Goal: Task Accomplishment & Management: Use online tool/utility

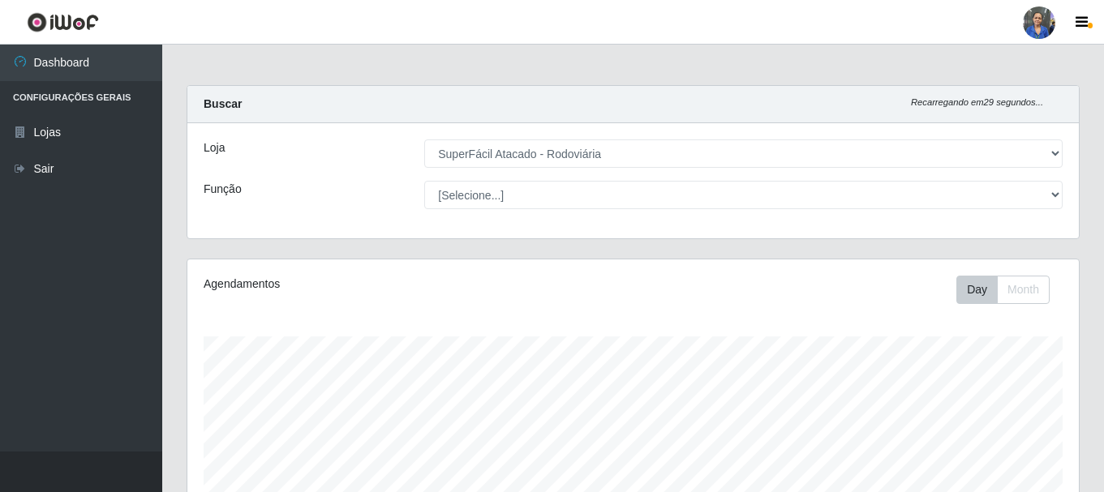
select select "400"
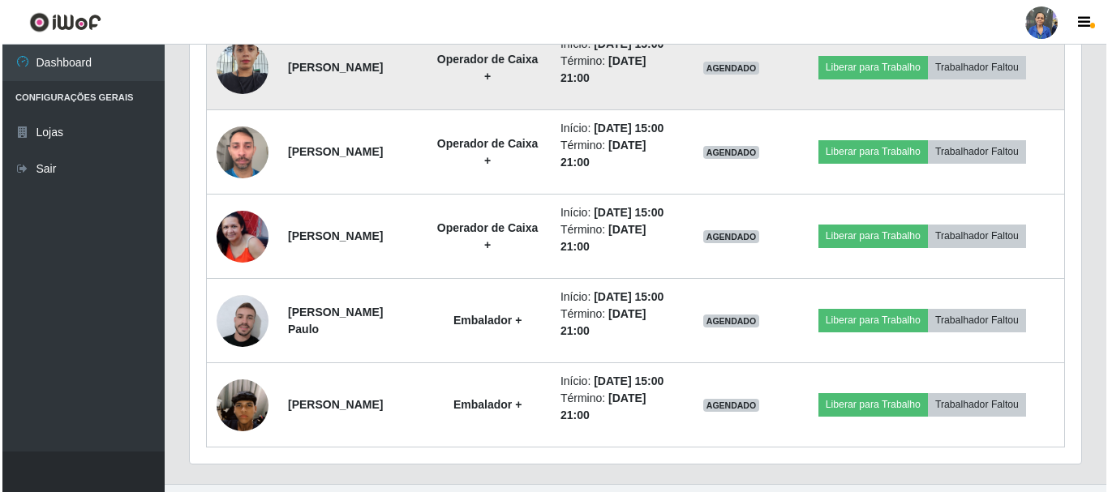
scroll to position [1188, 0]
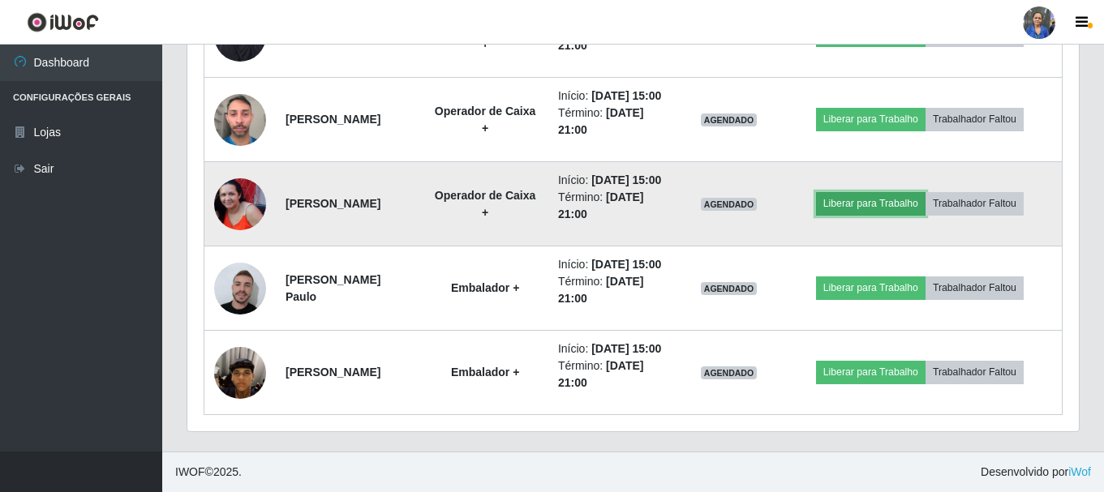
click at [860, 192] on button "Liberar para Trabalho" at bounding box center [870, 203] width 109 height 23
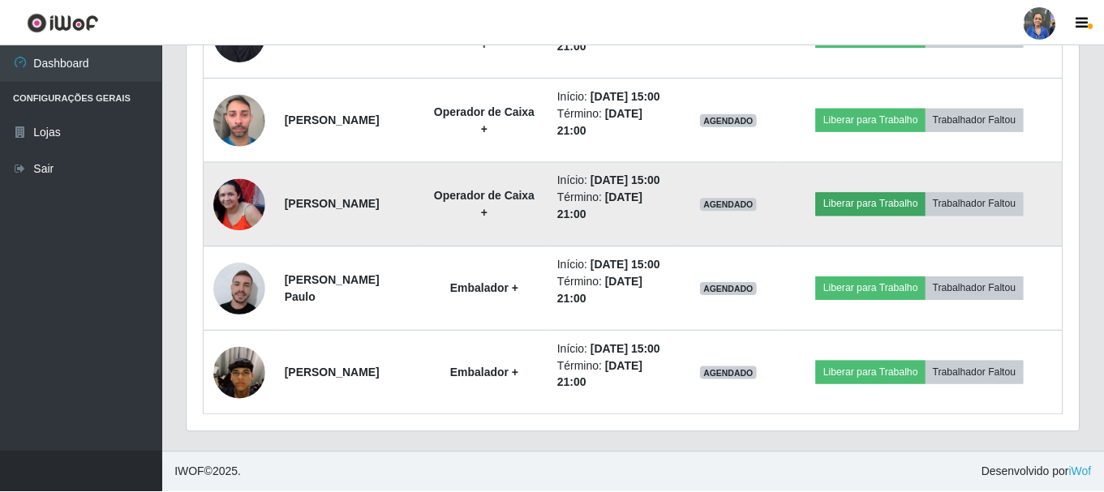
scroll to position [337, 883]
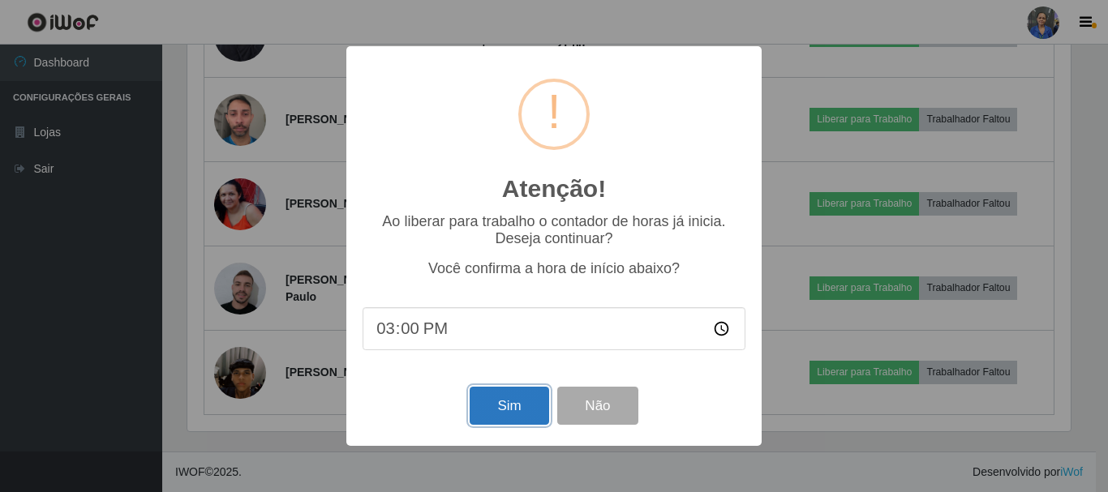
click at [516, 404] on button "Sim" at bounding box center [509, 406] width 79 height 38
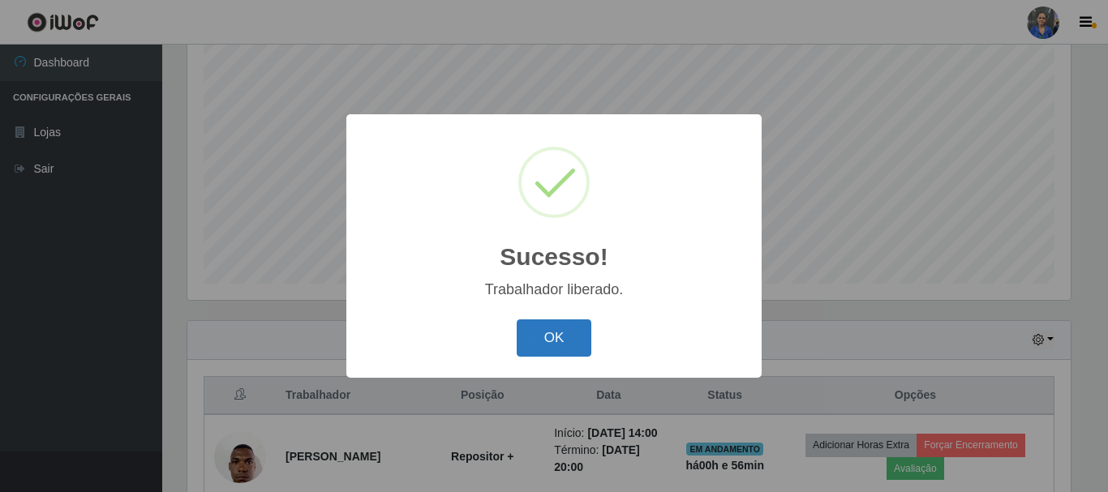
click at [540, 335] on button "OK" at bounding box center [554, 339] width 75 height 38
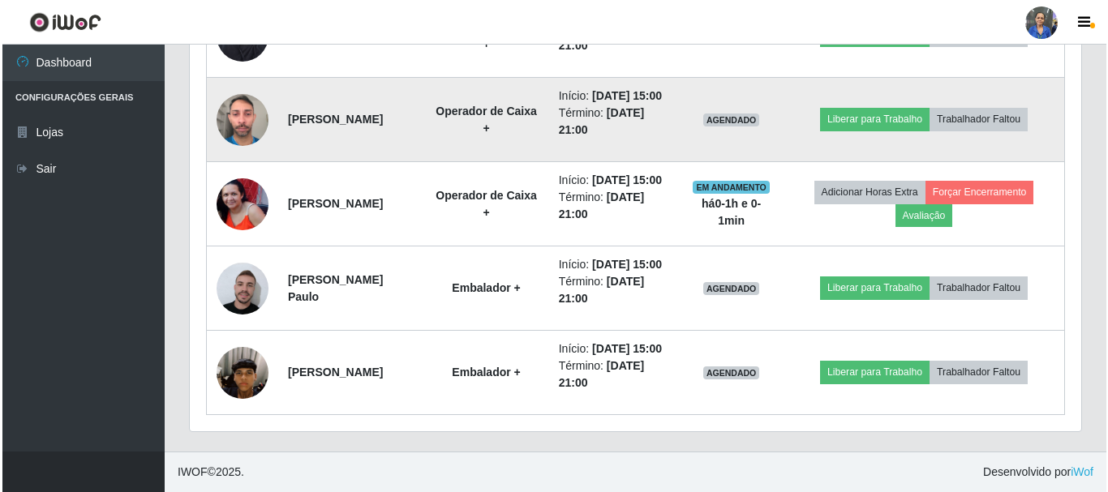
scroll to position [1188, 0]
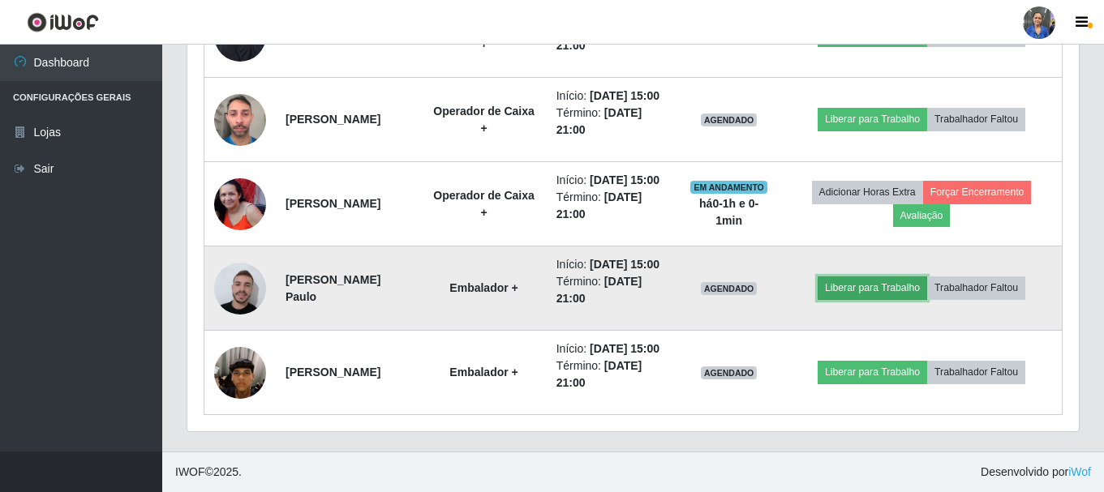
click at [862, 286] on button "Liberar para Trabalho" at bounding box center [872, 288] width 109 height 23
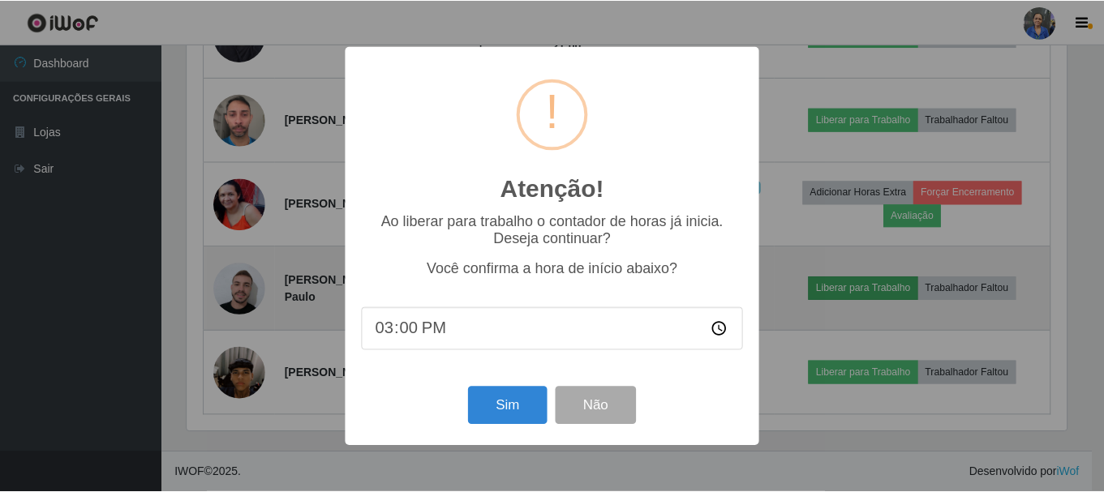
scroll to position [337, 883]
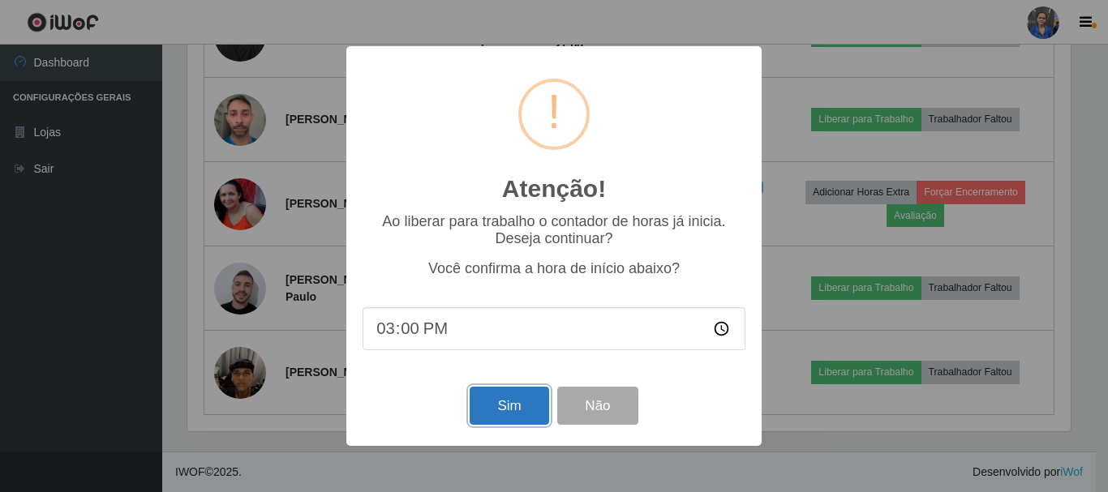
click at [513, 405] on button "Sim" at bounding box center [509, 406] width 79 height 38
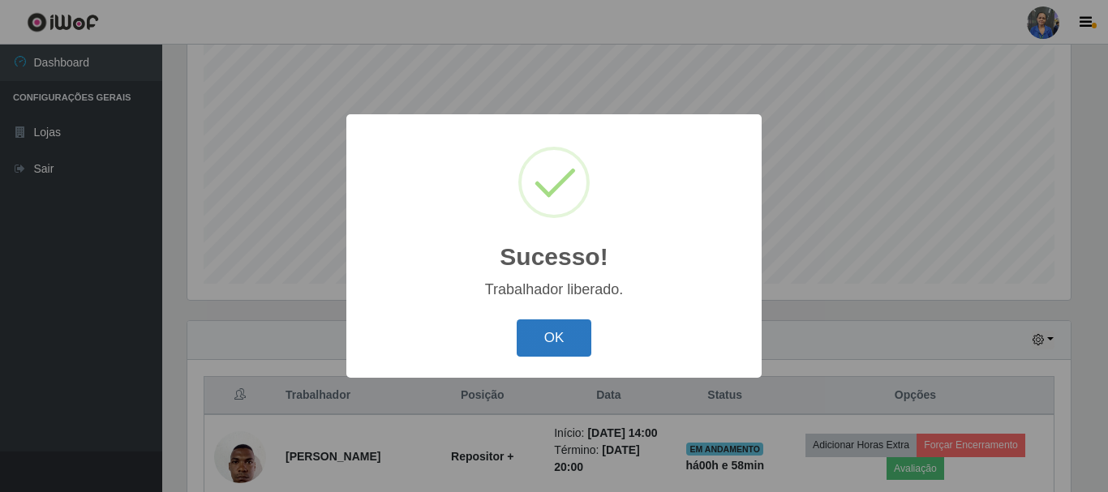
click at [548, 333] on button "OK" at bounding box center [554, 339] width 75 height 38
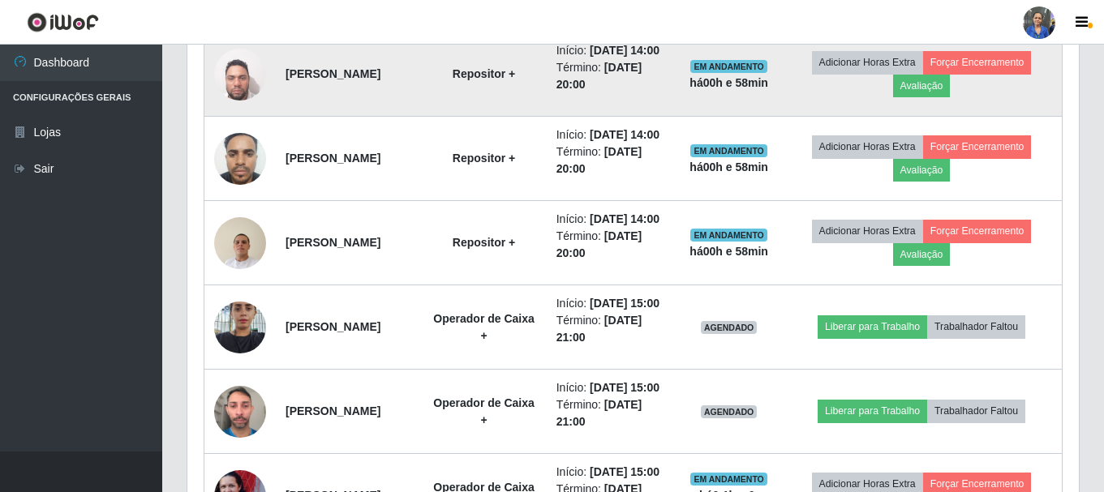
scroll to position [864, 0]
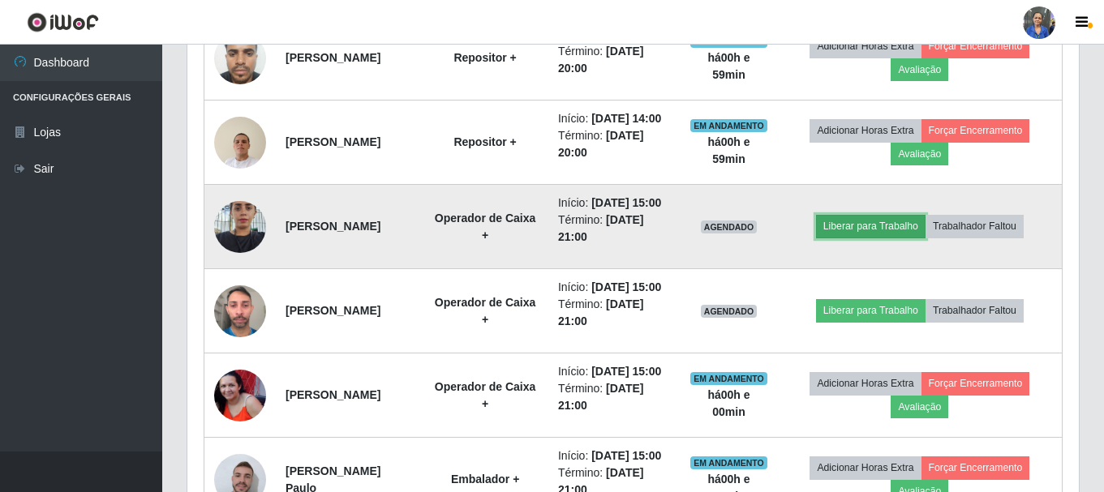
click at [895, 238] on button "Liberar para Trabalho" at bounding box center [870, 226] width 109 height 23
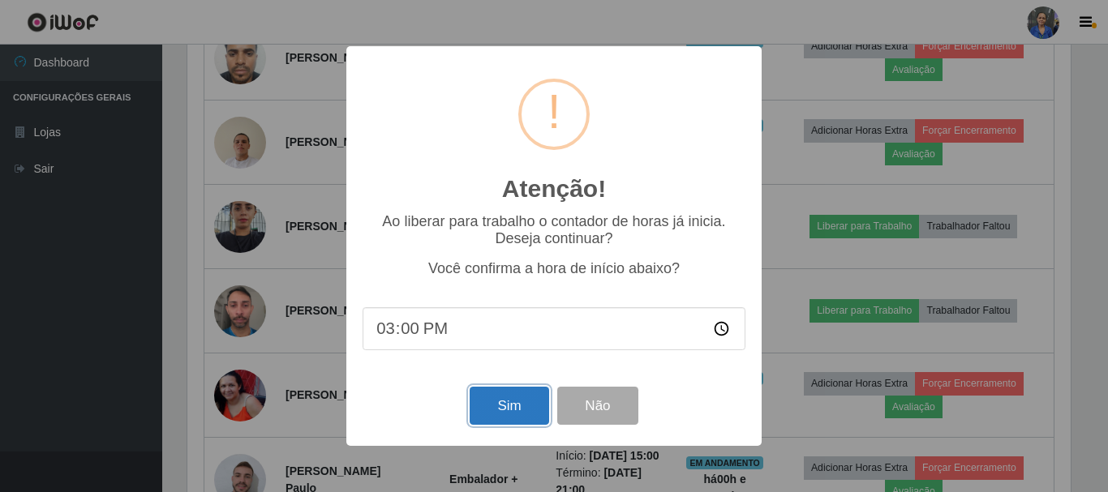
drag, startPoint x: 518, startPoint y: 409, endPoint x: 646, endPoint y: 376, distance: 132.2
click at [519, 409] on button "Sim" at bounding box center [509, 406] width 79 height 38
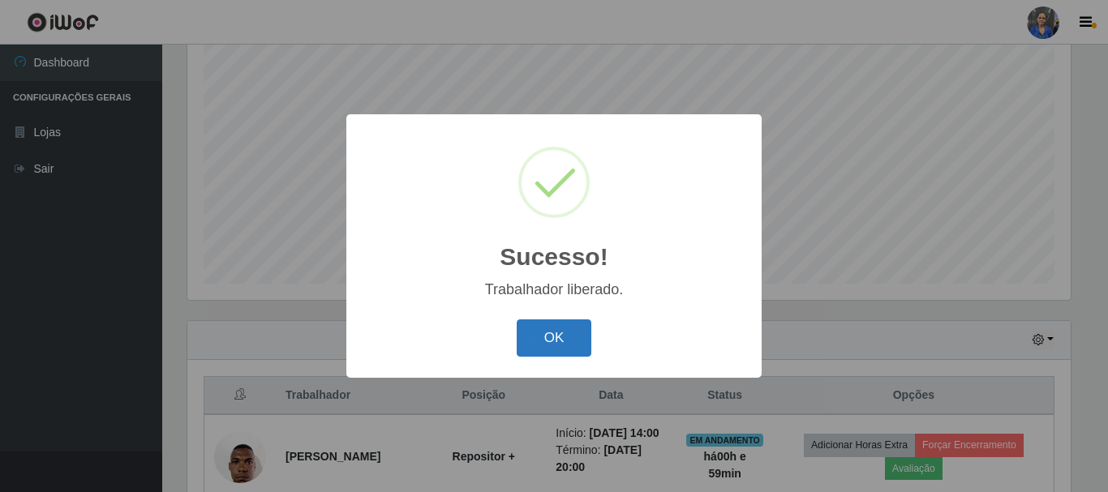
click at [561, 342] on button "OK" at bounding box center [554, 339] width 75 height 38
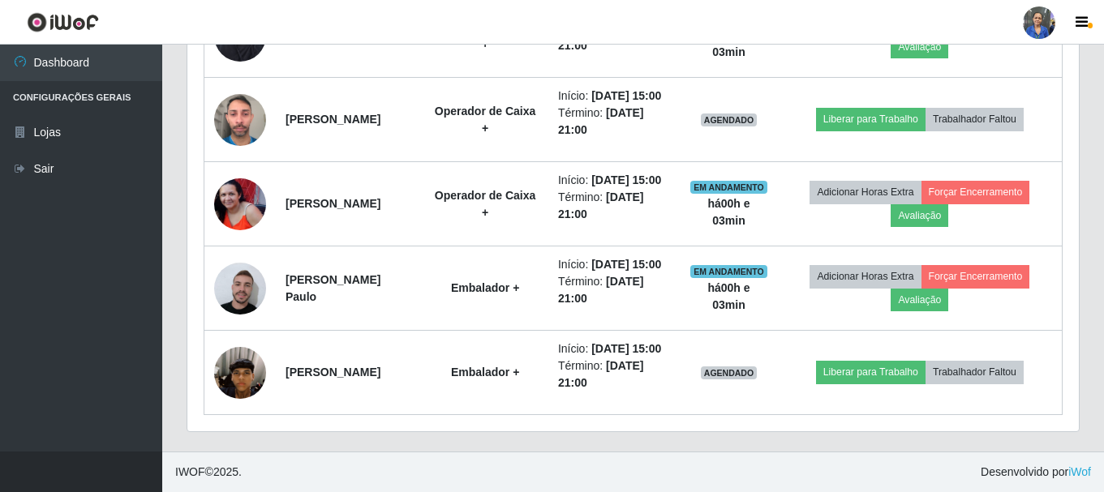
scroll to position [1208, 0]
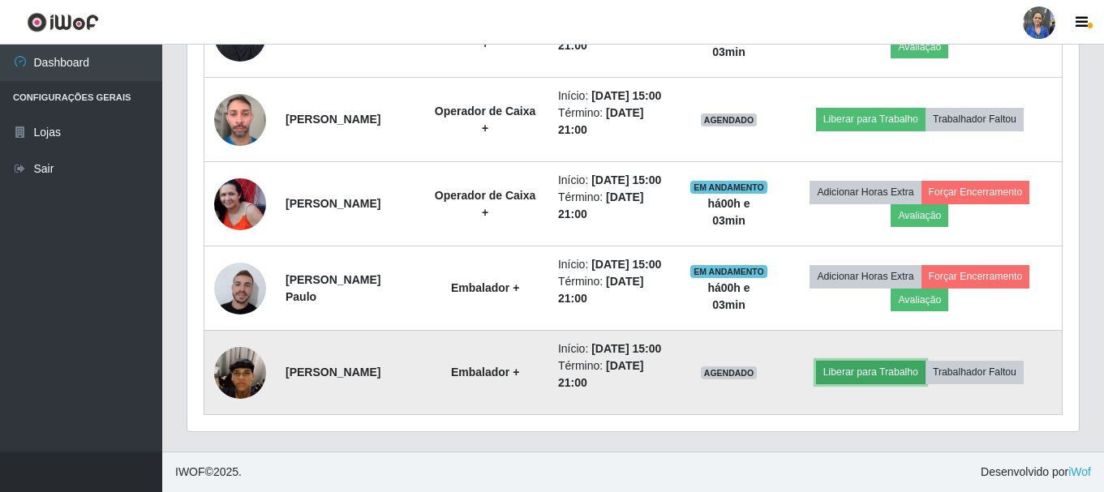
click at [889, 368] on button "Liberar para Trabalho" at bounding box center [870, 372] width 109 height 23
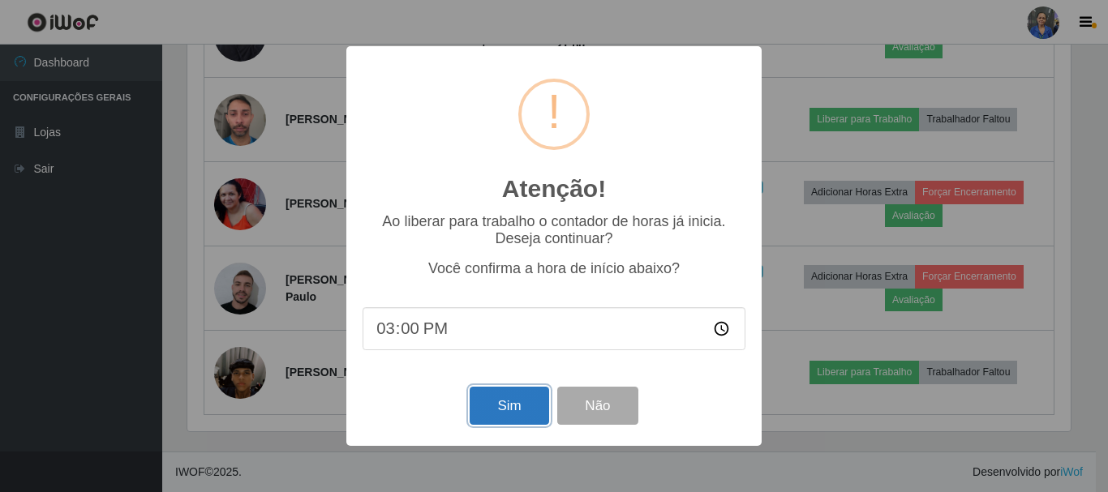
click at [499, 414] on button "Sim" at bounding box center [509, 406] width 79 height 38
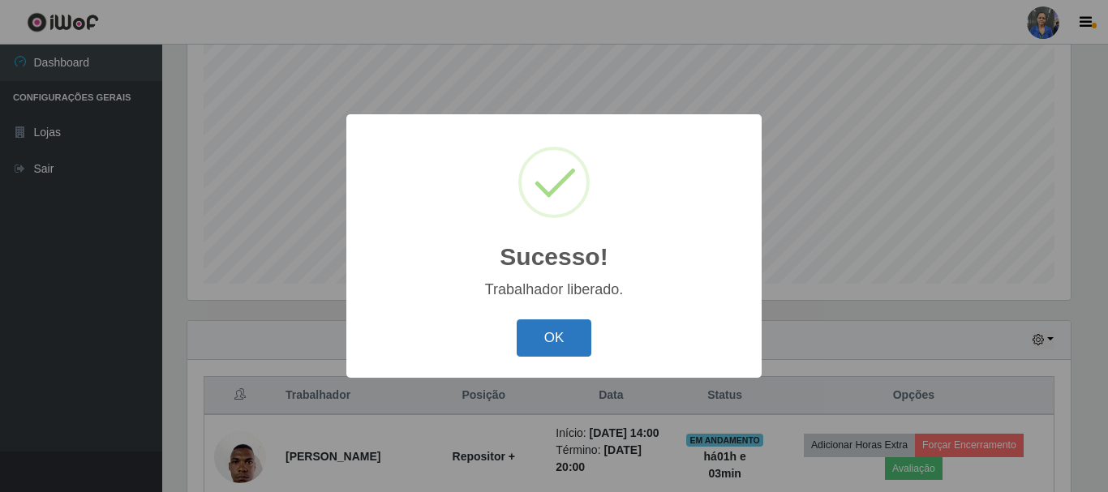
click at [543, 341] on button "OK" at bounding box center [554, 339] width 75 height 38
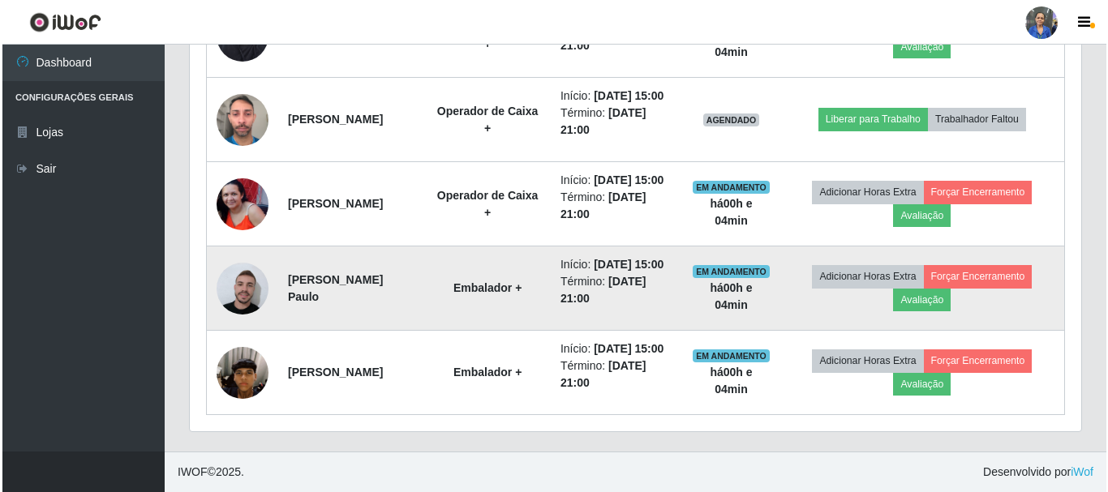
scroll to position [1046, 0]
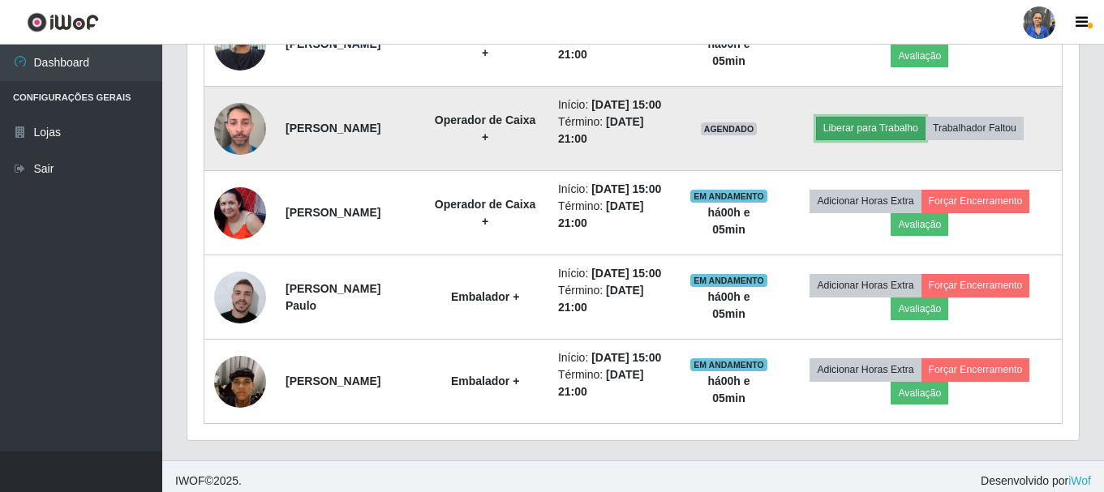
click at [887, 140] on button "Liberar para Trabalho" at bounding box center [870, 128] width 109 height 23
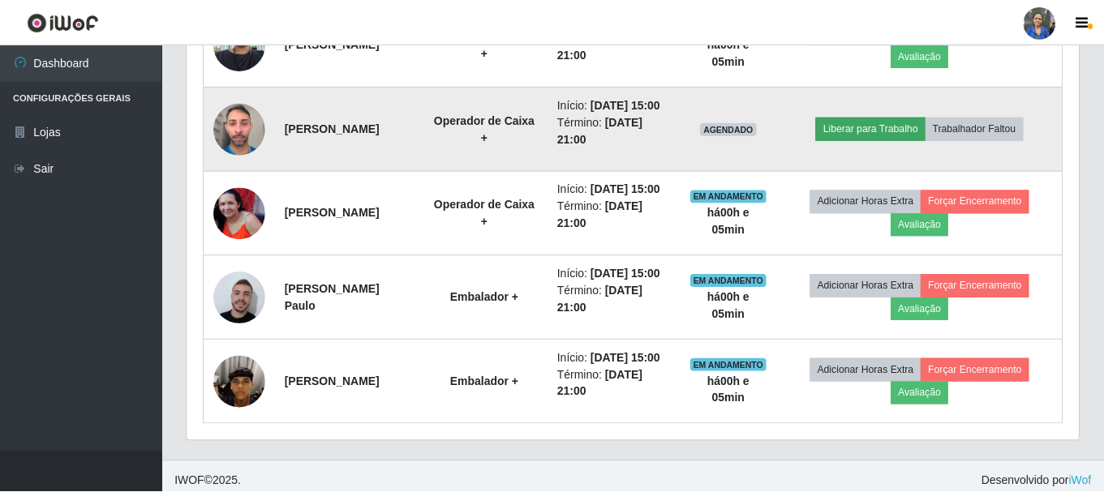
scroll to position [337, 883]
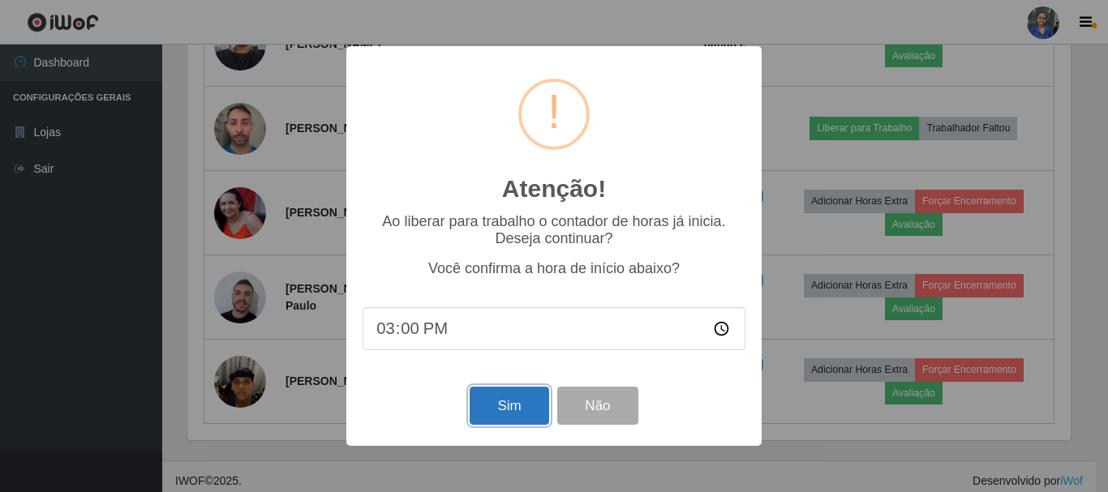
click at [493, 395] on button "Sim" at bounding box center [509, 406] width 79 height 38
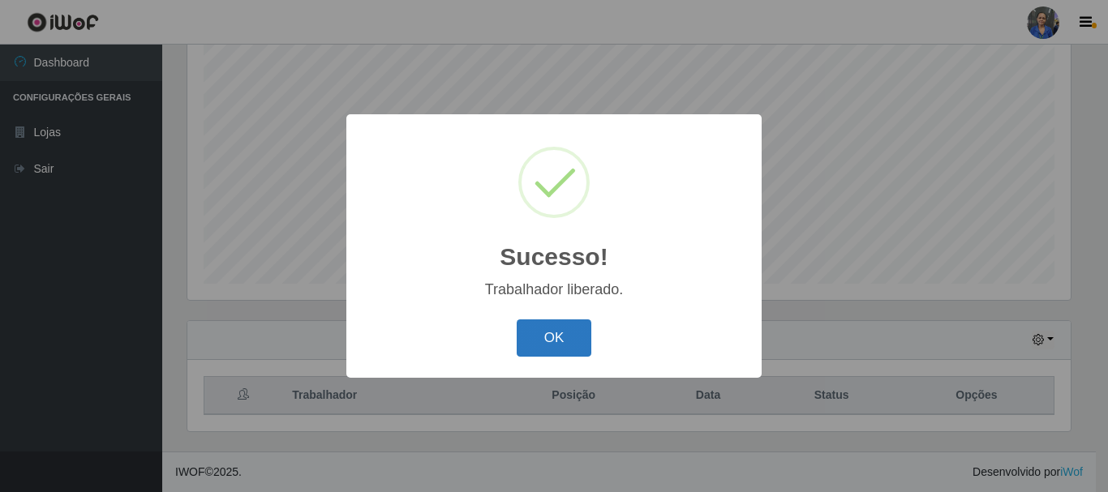
click at [546, 352] on button "OK" at bounding box center [554, 339] width 75 height 38
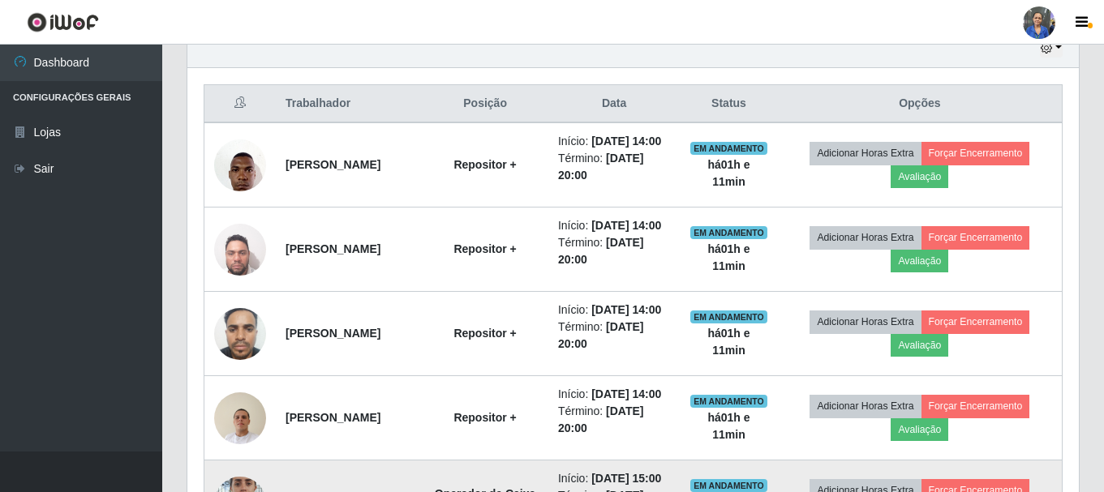
scroll to position [560, 0]
